Goal: Complete application form

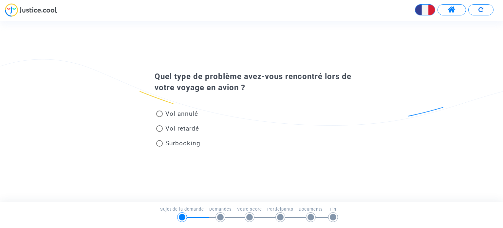
click at [182, 127] on span "Vol retardé" at bounding box center [182, 128] width 34 height 8
click at [159, 132] on input "Vol retardé" at bounding box center [159, 132] width 0 height 0
radio input "true"
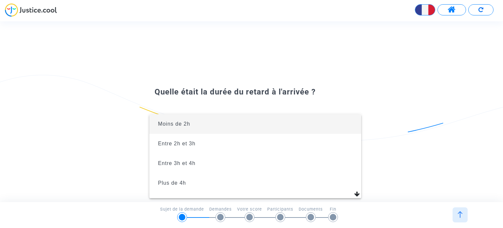
click at [167, 125] on span "Moins de 2h" at bounding box center [174, 124] width 32 height 6
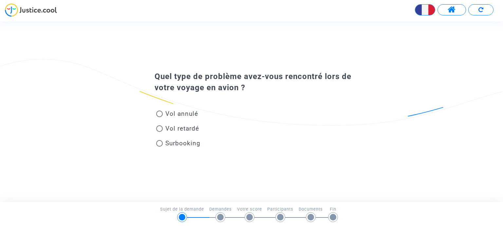
click at [186, 128] on span "Vol retardé" at bounding box center [182, 128] width 34 height 8
click at [159, 132] on input "Vol retardé" at bounding box center [159, 132] width 0 height 0
radio input "true"
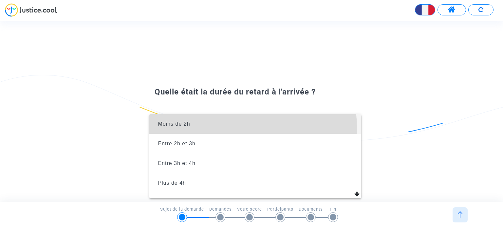
click at [212, 128] on span "Moins de 2h" at bounding box center [255, 124] width 201 height 20
